Goal: Information Seeking & Learning: Learn about a topic

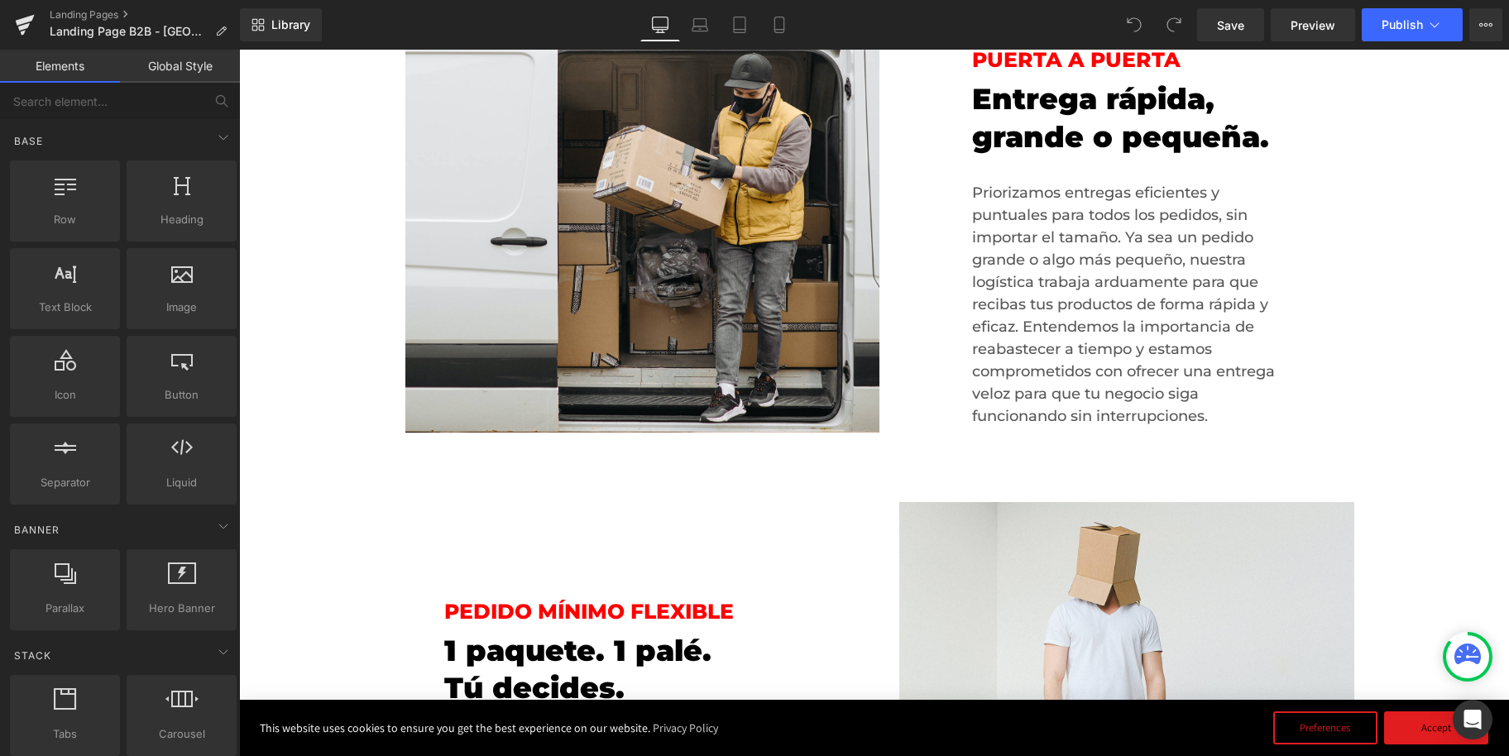
scroll to position [3752, 0]
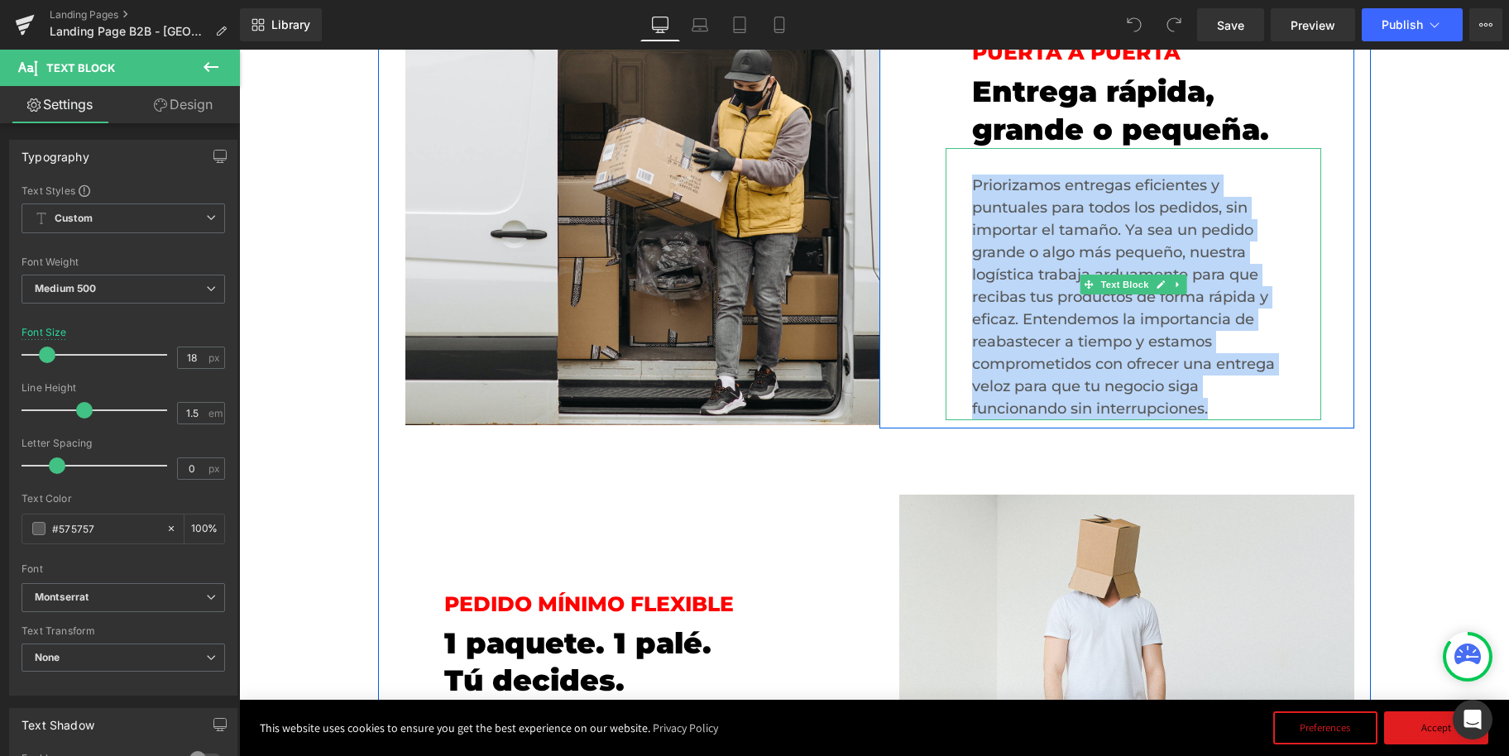
drag, startPoint x: 976, startPoint y: 184, endPoint x: 1224, endPoint y: 402, distance: 330.0
click at [1225, 402] on div "Priorizamos entregas eficientes y puntuales para todos los pedidos, sin importa…" at bounding box center [1133, 284] width 376 height 272
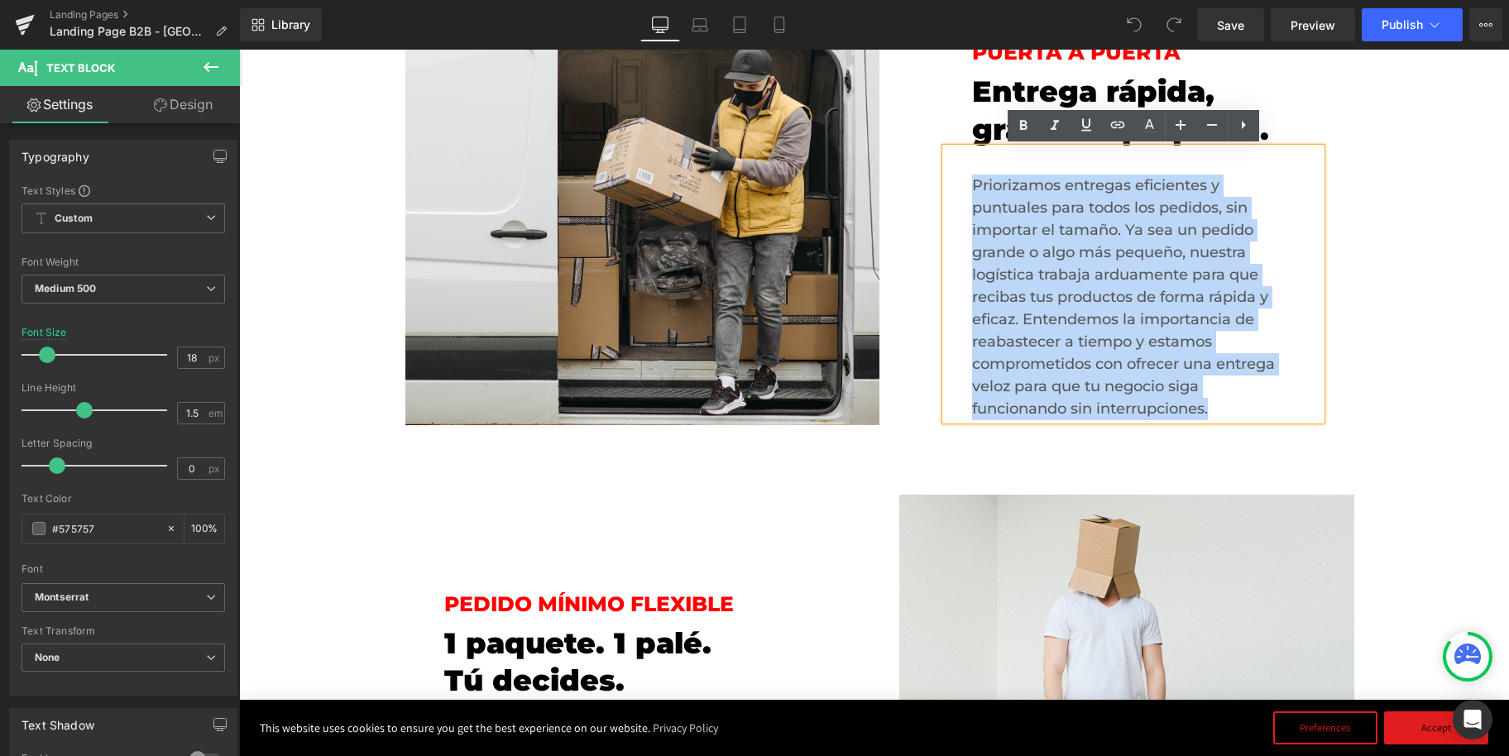
copy div "Priorizamos entregas eficientes y puntuales para todos los pedidos, sin importa…"
